Goal: Check status: Check status

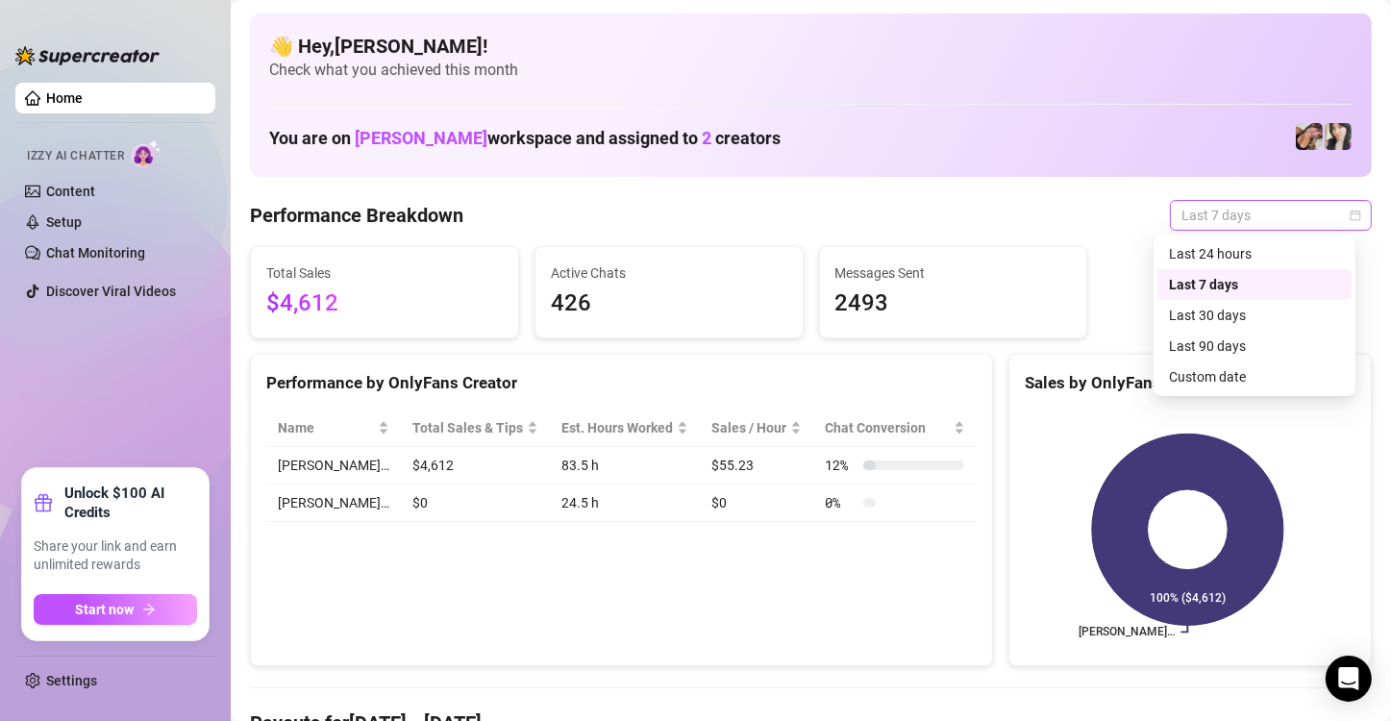
click at [1324, 230] on div "Last 7 days" at bounding box center [1271, 215] width 202 height 31
click at [1224, 382] on div "Custom date" at bounding box center [1254, 376] width 171 height 21
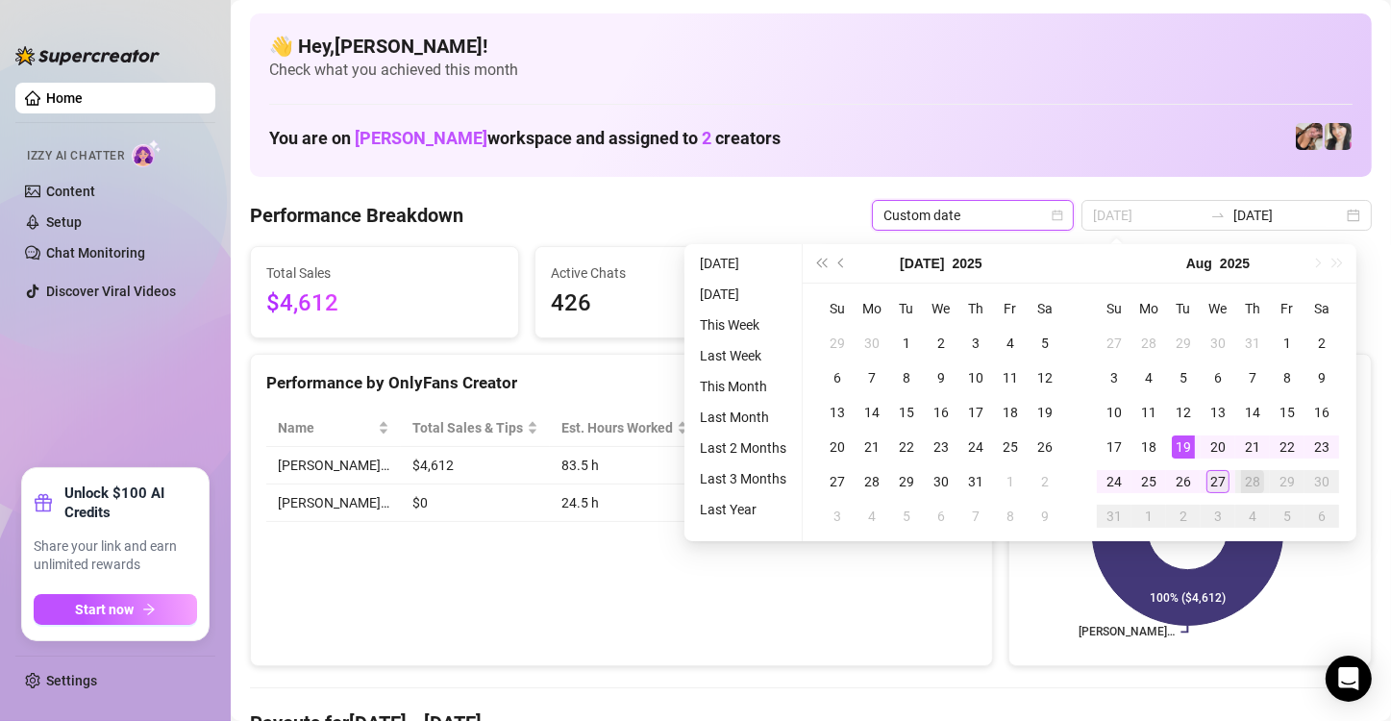
type input "[DATE]"
click at [1210, 481] on div "27" at bounding box center [1218, 481] width 23 height 23
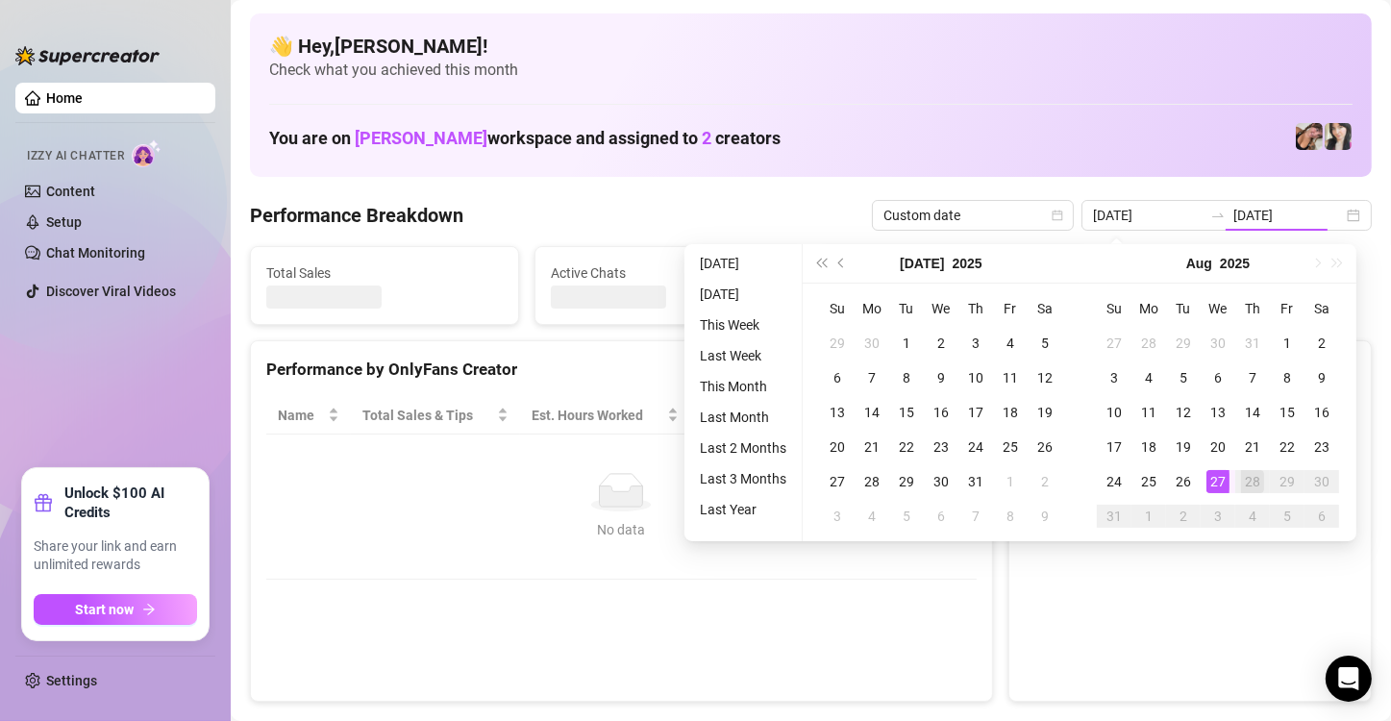
type input "[DATE]"
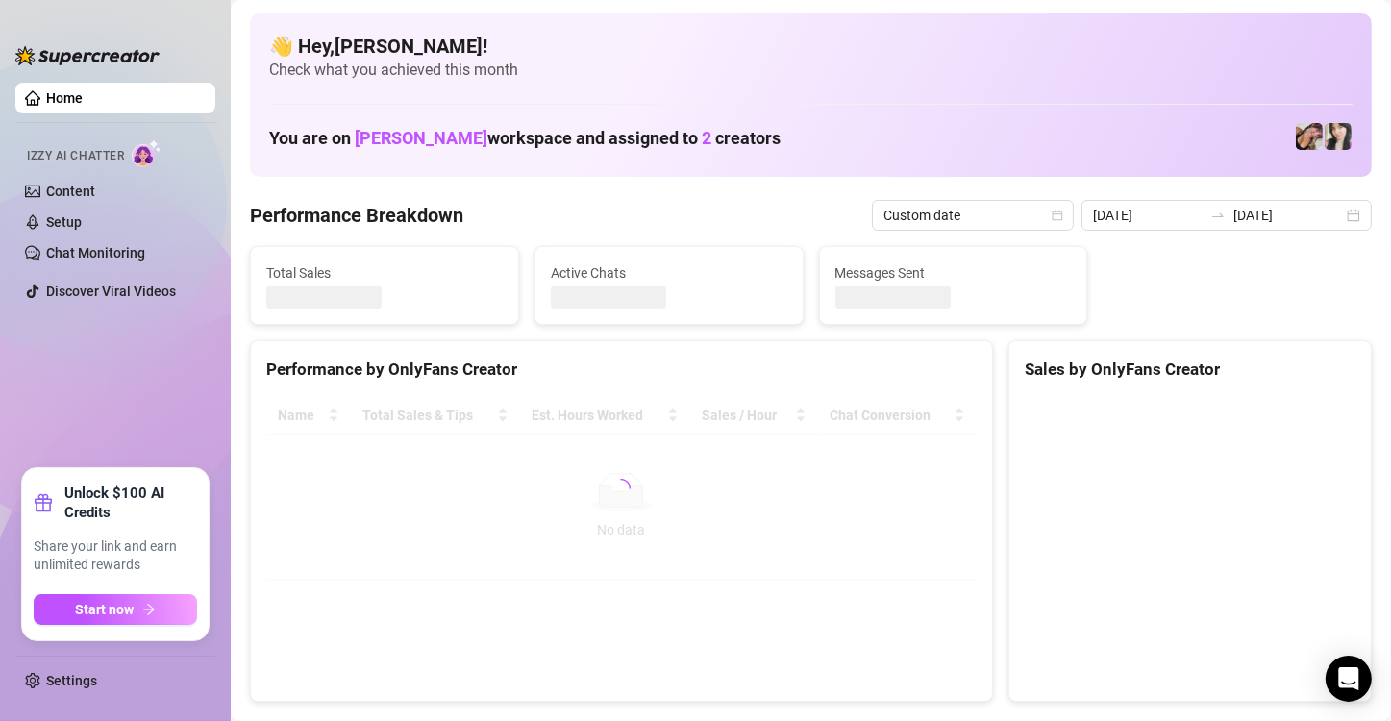
click at [1210, 481] on canvas at bounding box center [1188, 541] width 326 height 288
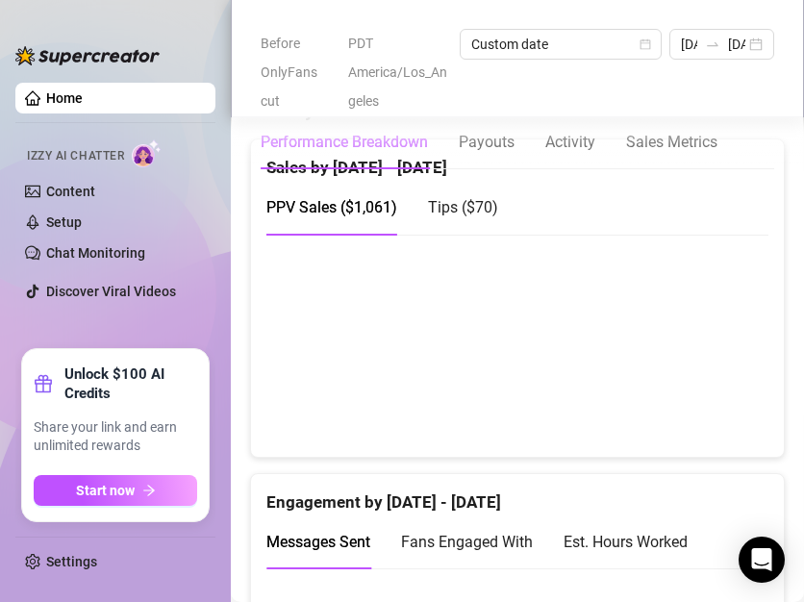
scroll to position [1269, 0]
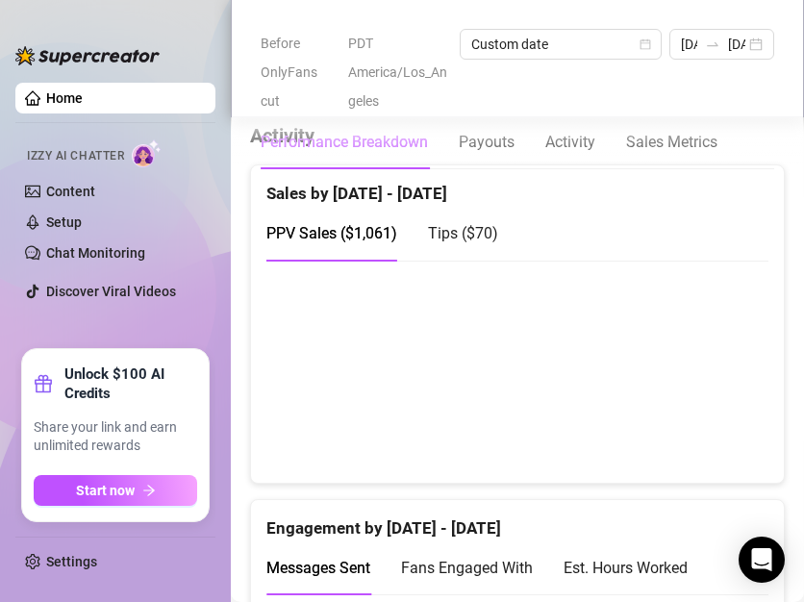
click at [454, 234] on div "Tips ( $70 )" at bounding box center [463, 233] width 70 height 55
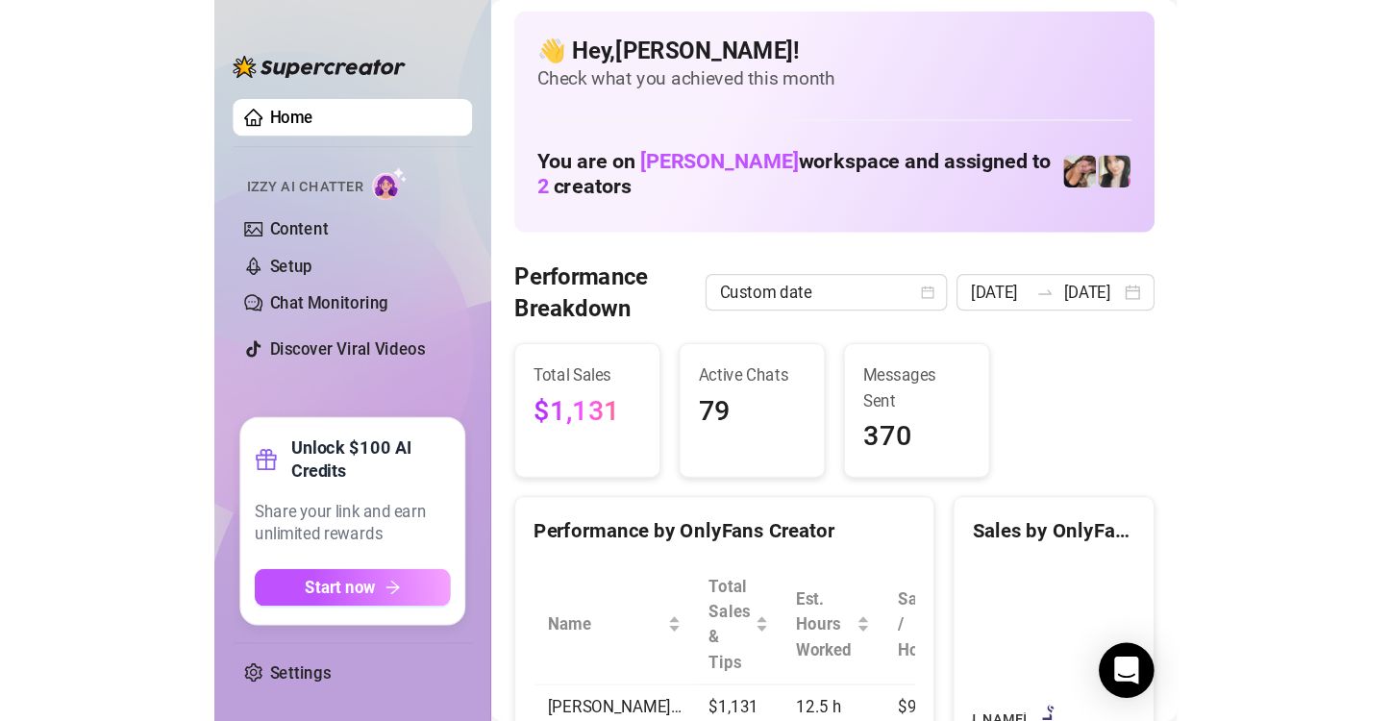
scroll to position [0, 0]
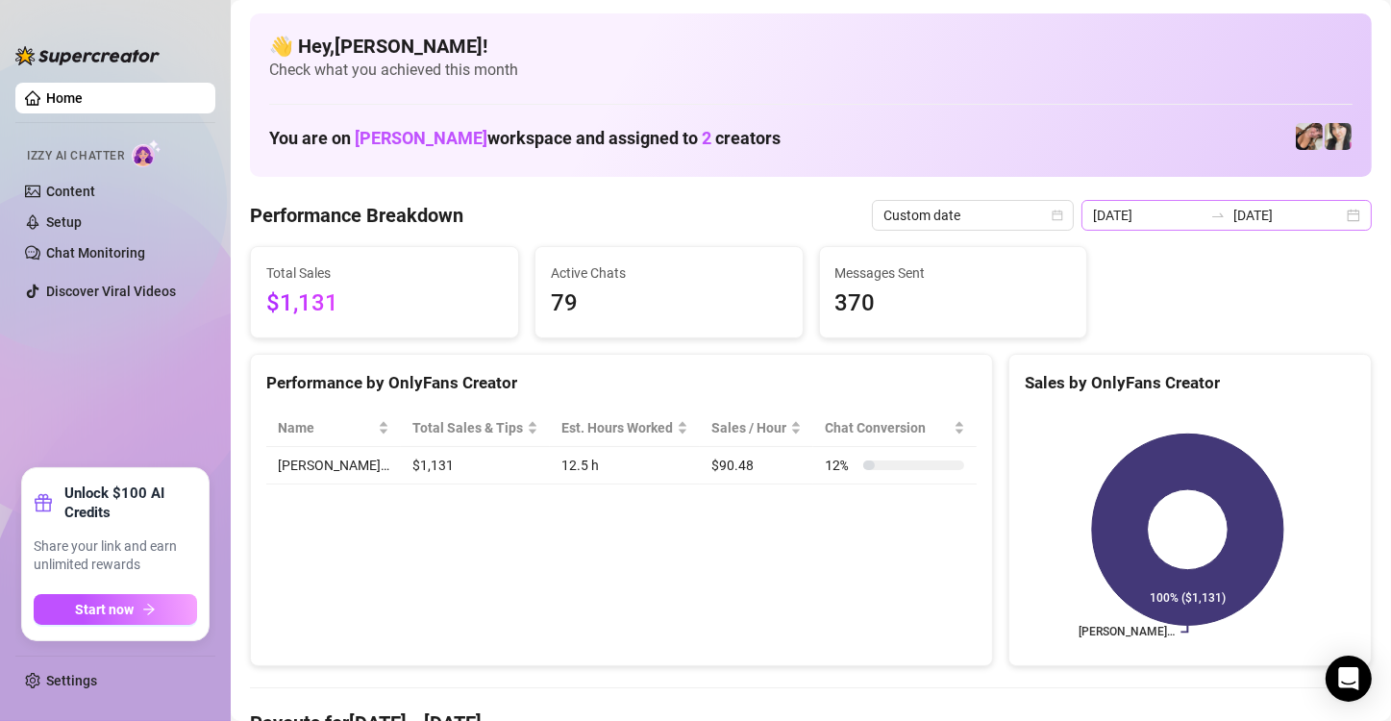
click at [1319, 201] on div "[DATE] [DATE]" at bounding box center [1227, 215] width 290 height 31
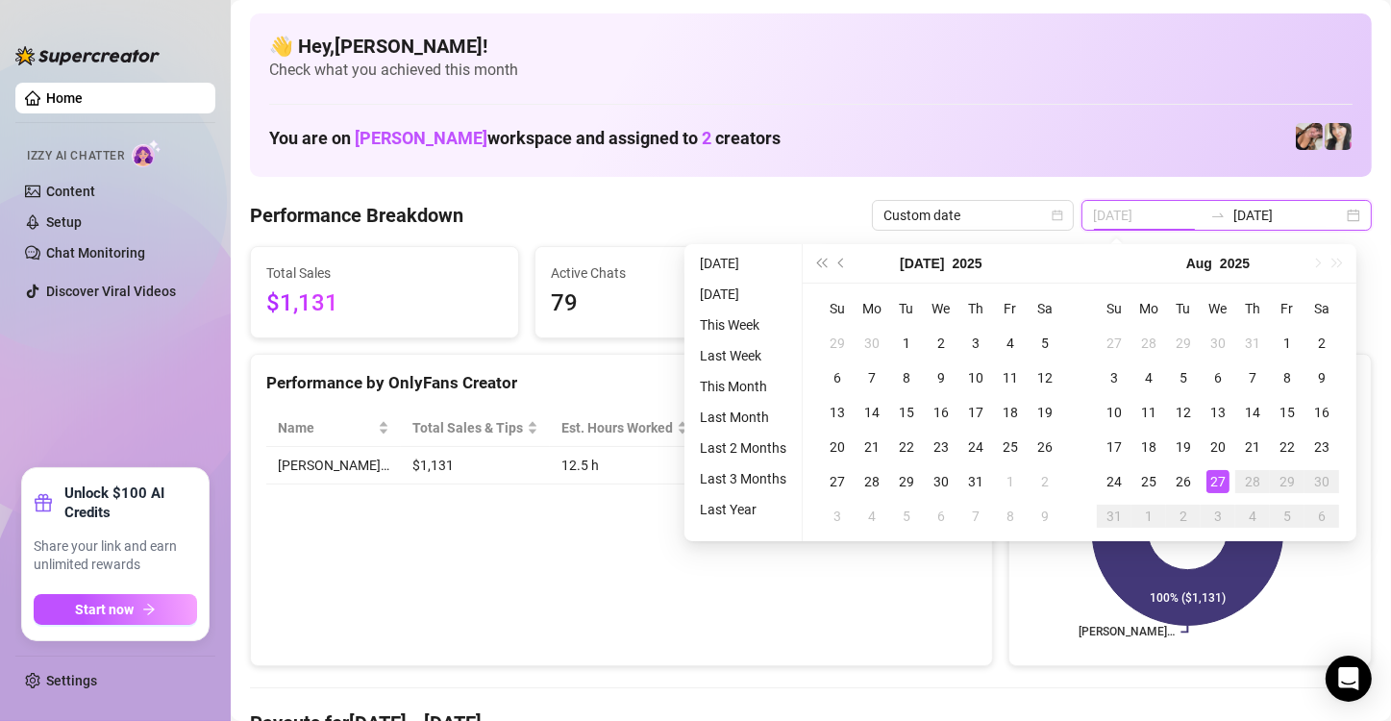
type input "[DATE]"
click at [1218, 481] on div "27" at bounding box center [1218, 481] width 23 height 23
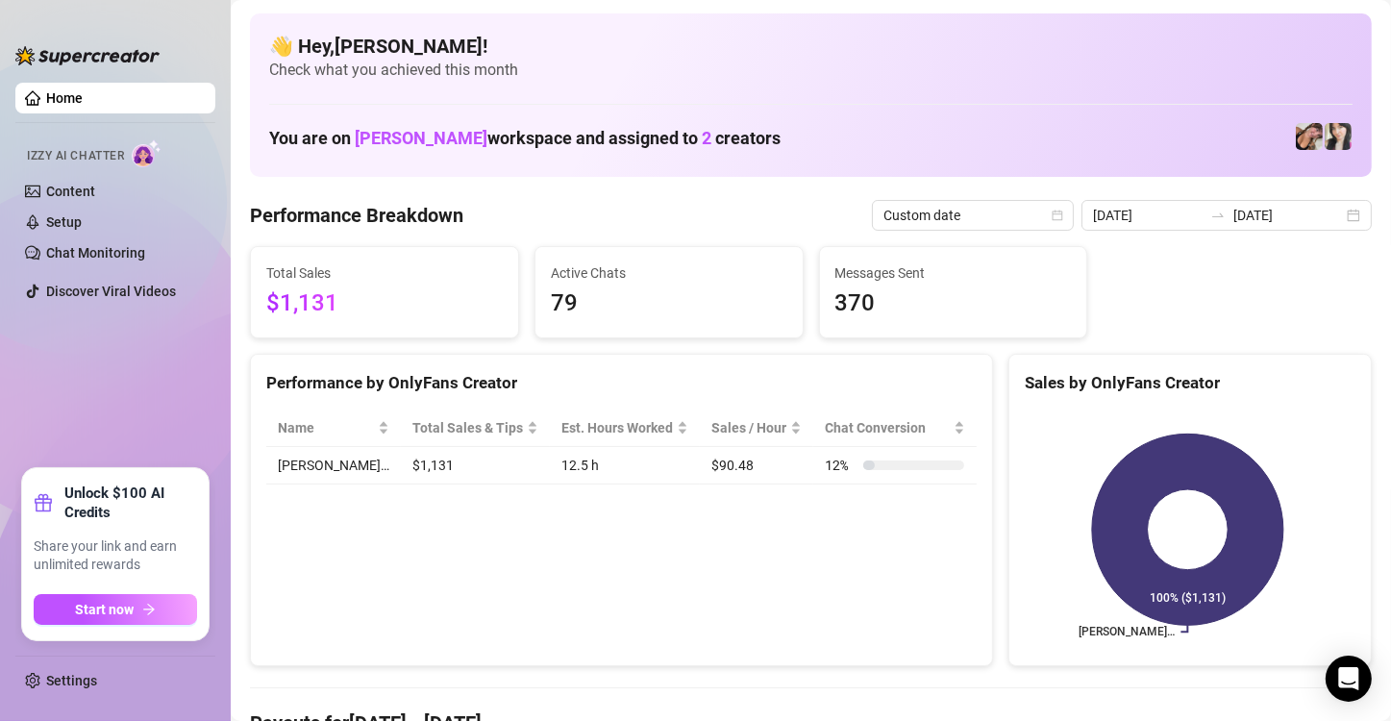
click at [961, 562] on div "Performance by OnlyFans Creator Name Total Sales & Tips Est. Hours Worked Sales…" at bounding box center [621, 510] width 743 height 313
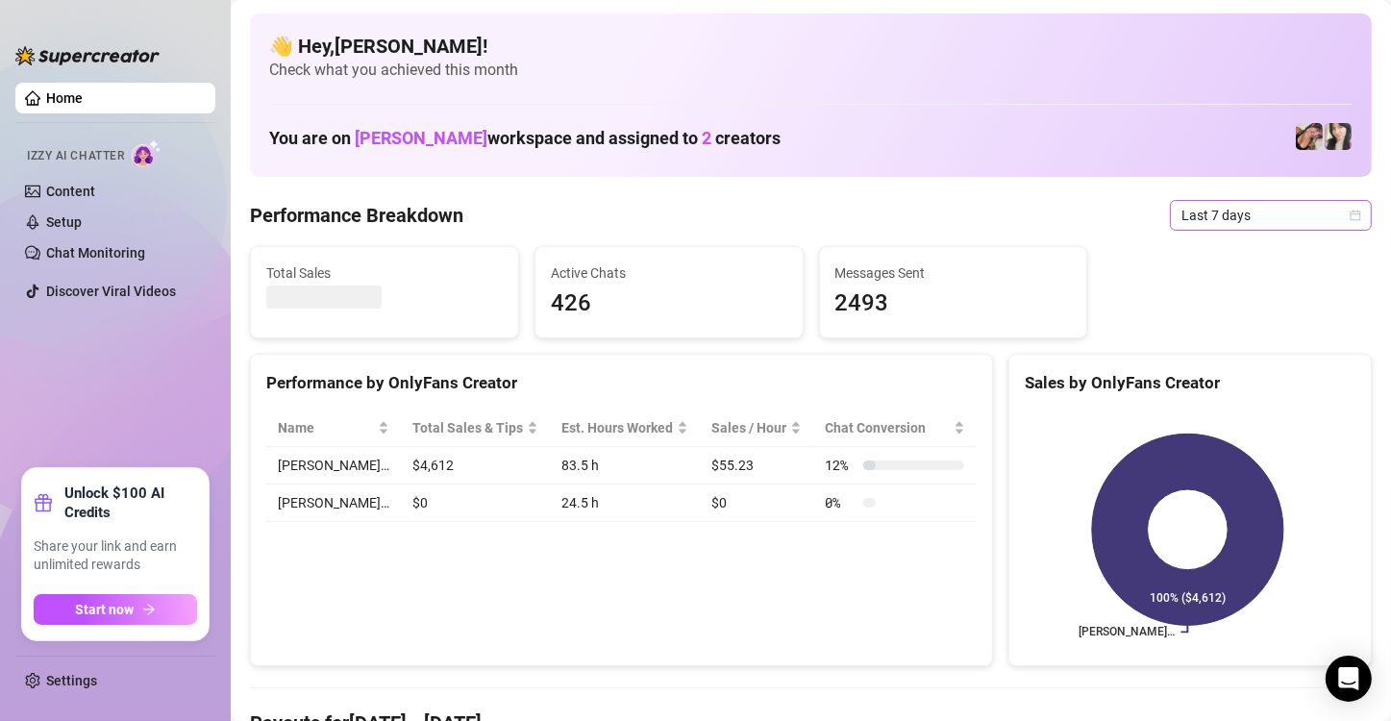
click at [1350, 210] on icon "calendar" at bounding box center [1356, 216] width 12 height 12
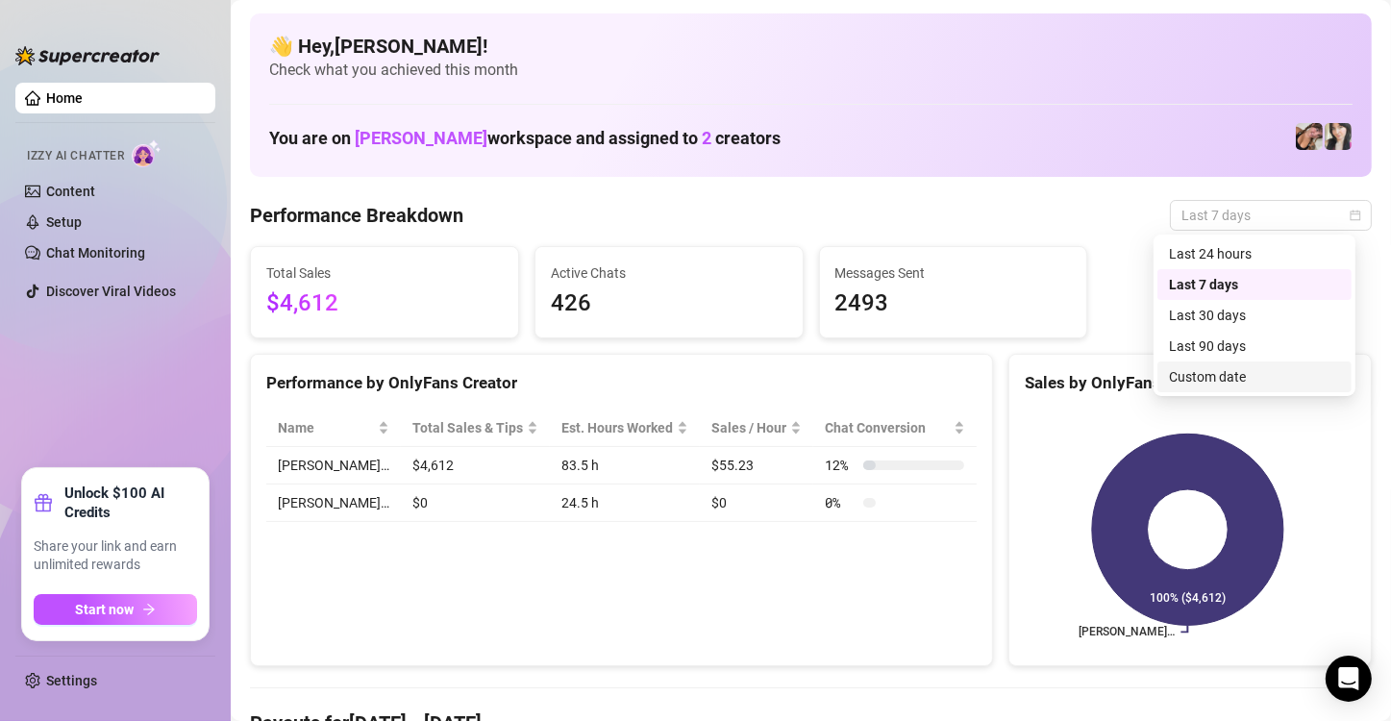
click at [1238, 372] on div "Custom date" at bounding box center [1254, 376] width 171 height 21
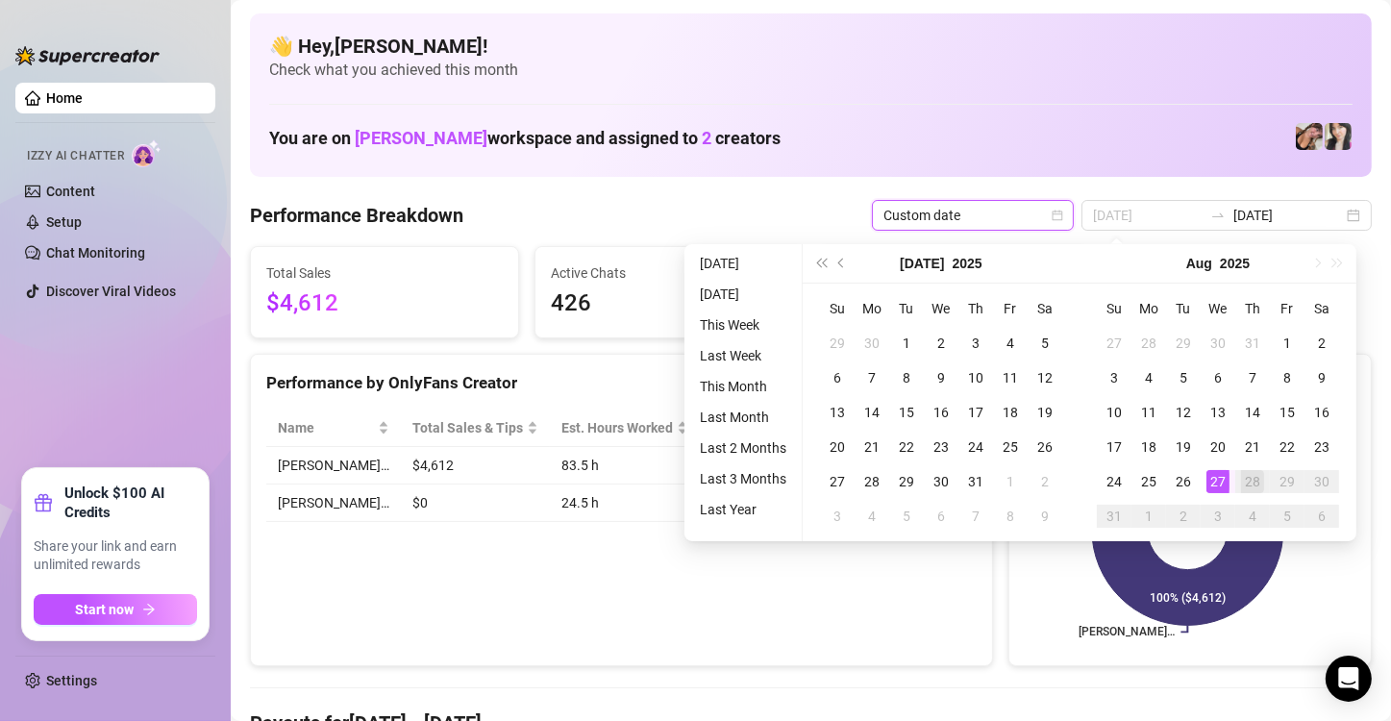
type input "[DATE]"
click at [1211, 486] on div "27" at bounding box center [1218, 481] width 23 height 23
click at [1211, 486] on icon at bounding box center [1187, 530] width 191 height 191
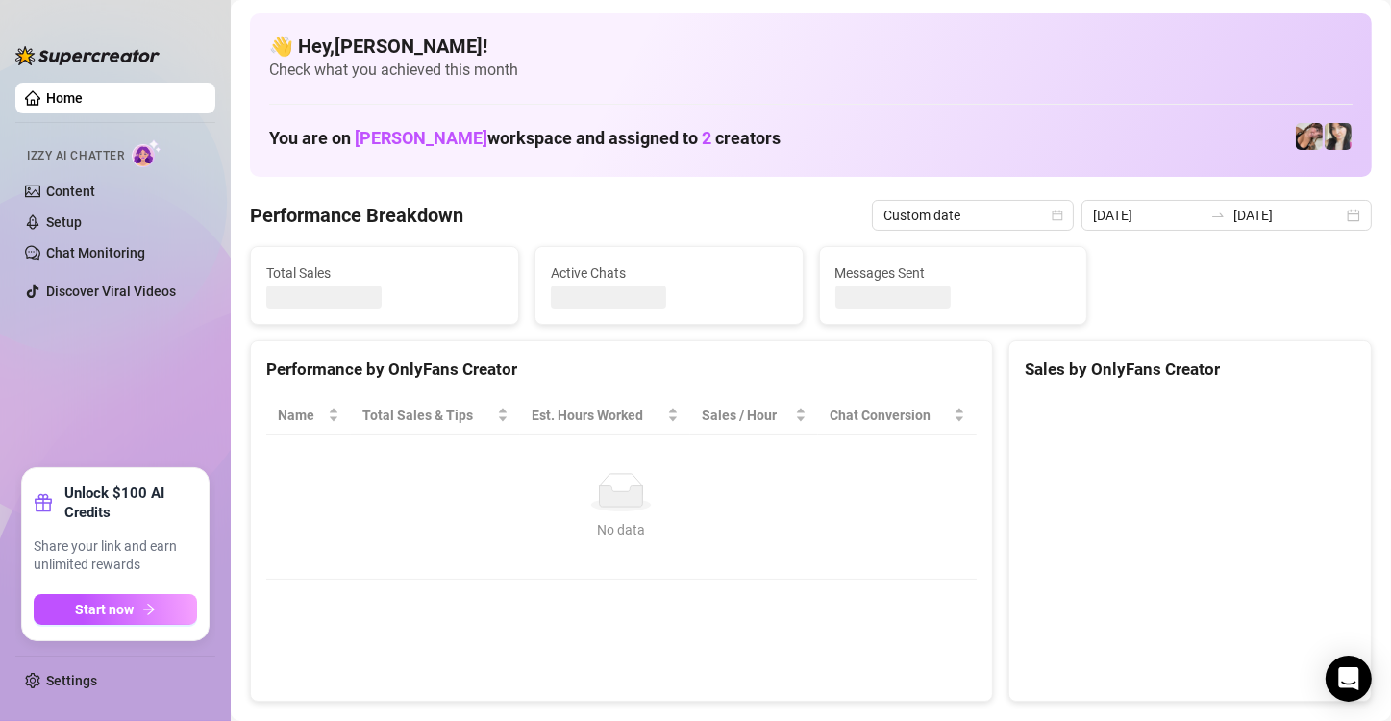
type input "[DATE]"
